Goal: Check status: Check status

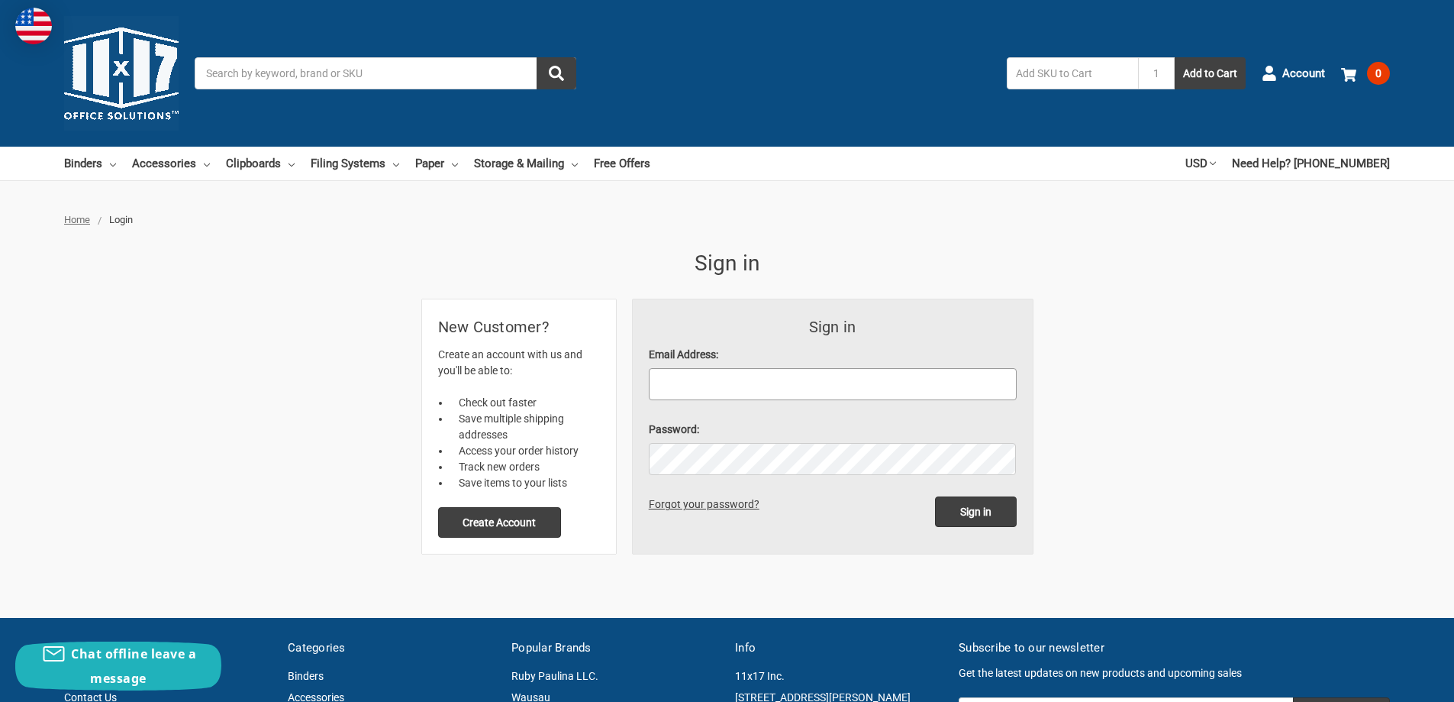
click at [688, 388] on input "Email Address:" at bounding box center [833, 384] width 368 height 32
paste input "[EMAIL_ADDRESS][DOMAIN_NAME]"
type input "[EMAIL_ADDRESS][DOMAIN_NAME]"
click at [987, 516] on input "Sign in" at bounding box center [976, 511] width 82 height 31
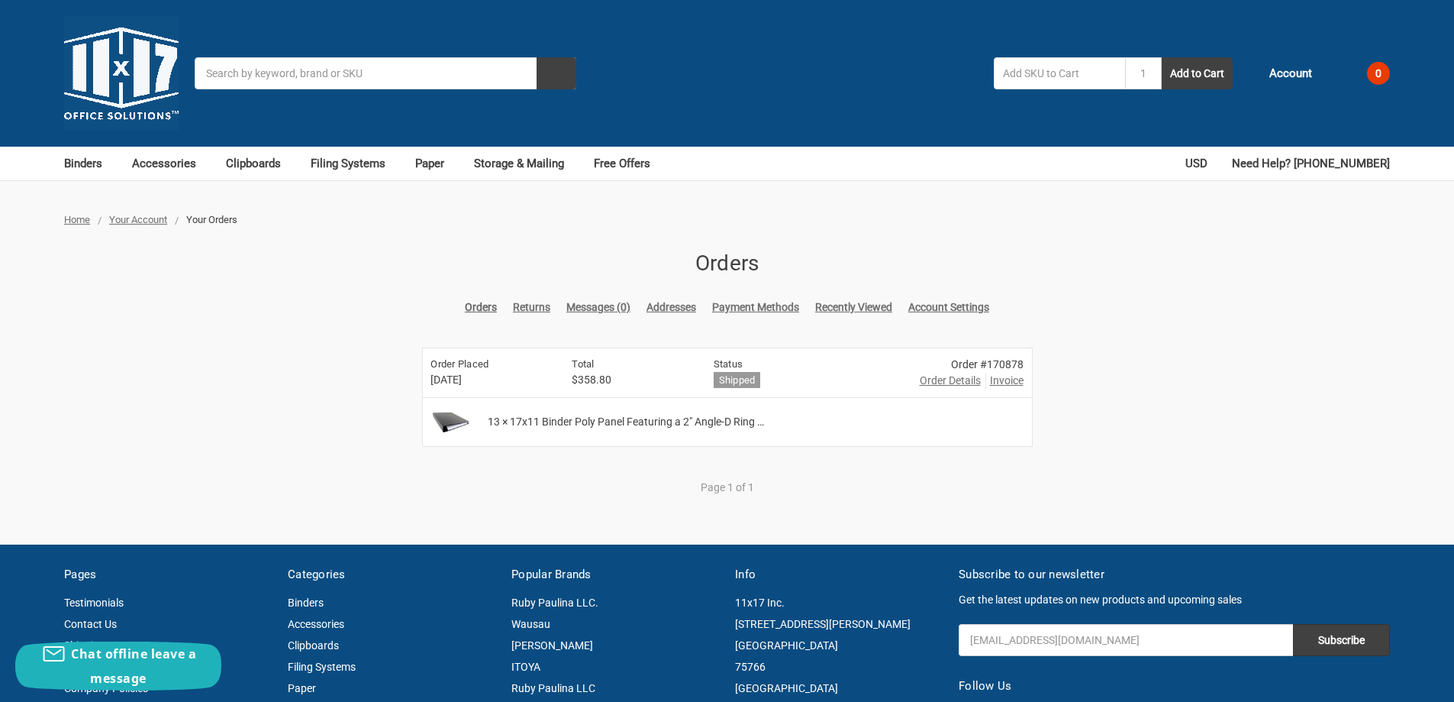
click at [1004, 367] on div "Order #170878" at bounding box center [972, 364] width 104 height 16
click at [954, 384] on span "Order Details" at bounding box center [950, 381] width 61 height 16
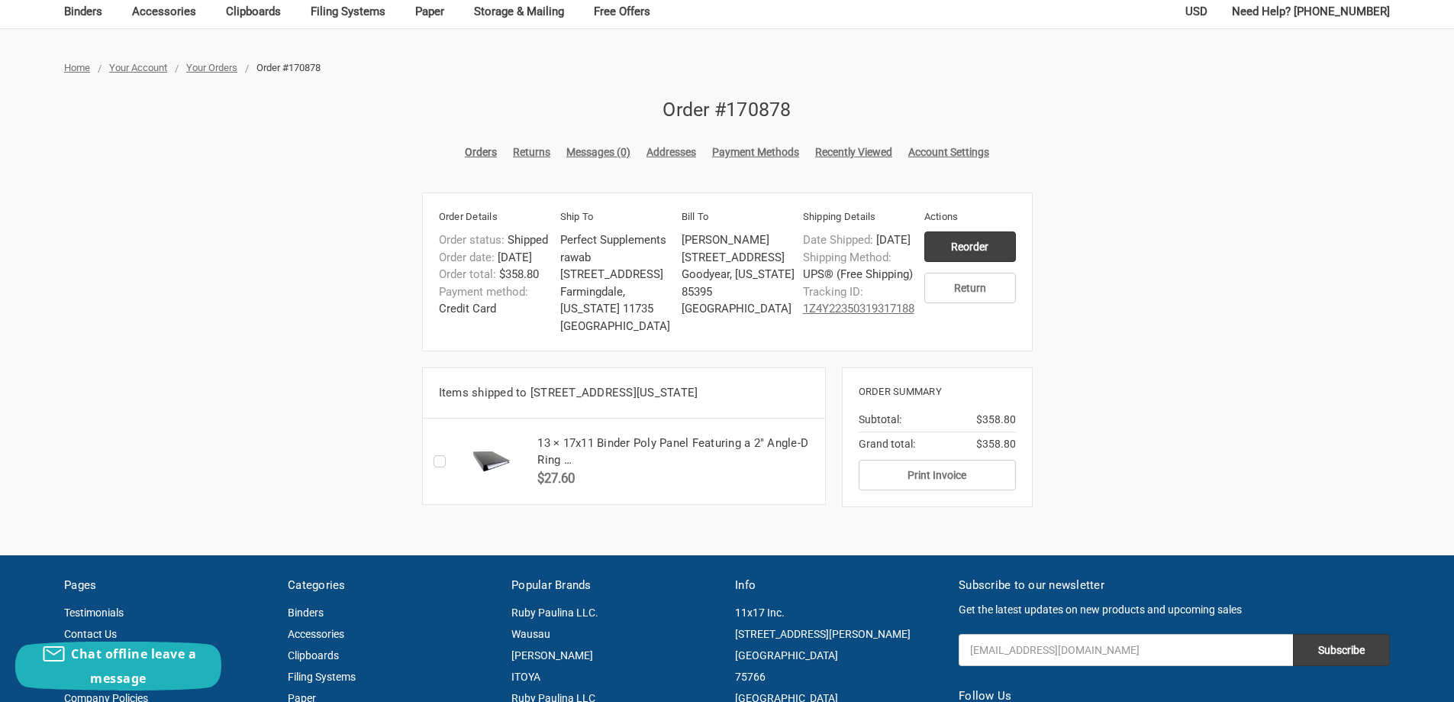
scroll to position [153, 0]
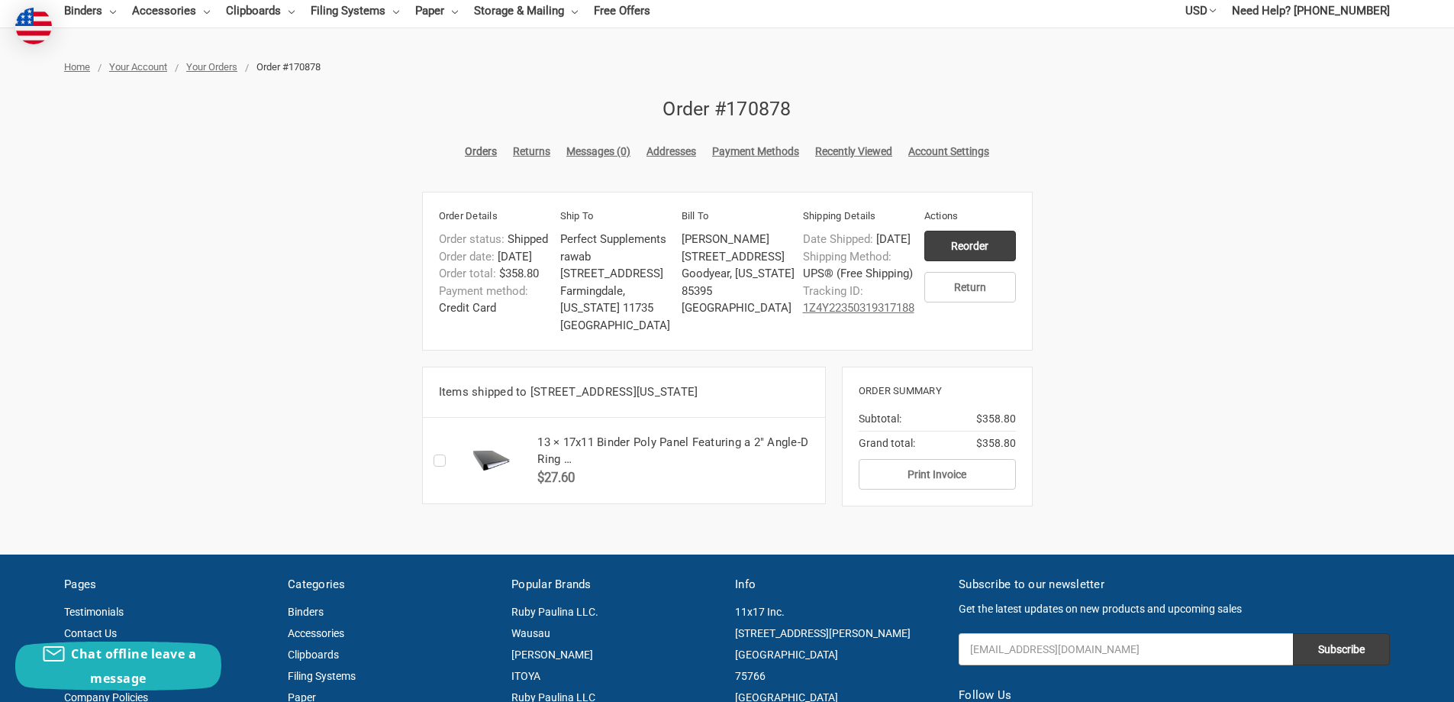
drag, startPoint x: 924, startPoint y: 324, endPoint x: 802, endPoint y: 327, distance: 122.9
click at [802, 327] on aside "Order Details Order status: Shipped Order date: Sep 10, 2025 Order total: $358.…" at bounding box center [727, 271] width 611 height 159
copy aside "1Z4Y22350319317188 Actions Return"
